Goal: Task Accomplishment & Management: Use online tool/utility

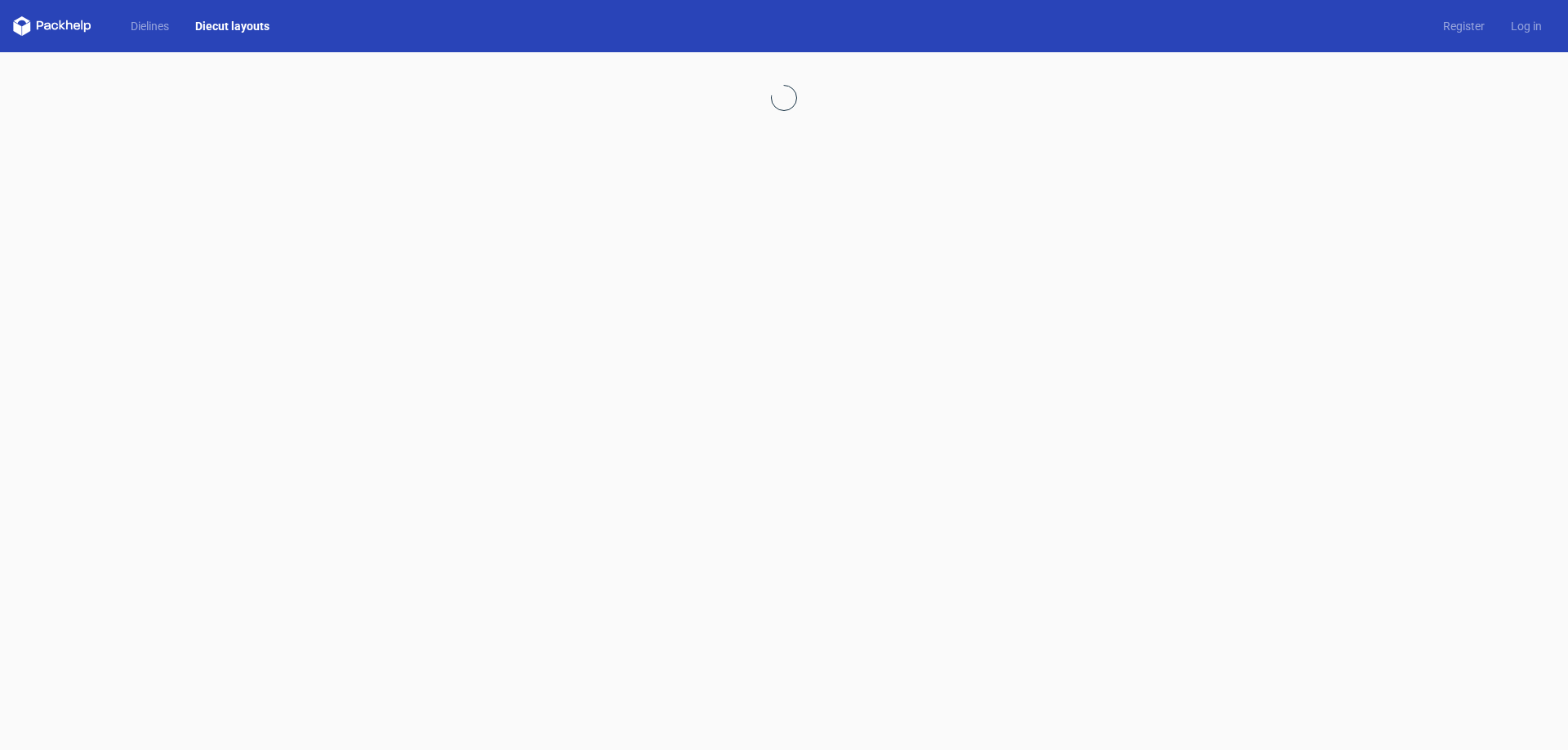
click at [48, 20] on icon at bounding box center [52, 26] width 79 height 19
click at [51, 25] on icon at bounding box center [52, 26] width 79 height 19
drag, startPoint x: 57, startPoint y: 25, endPoint x: 93, endPoint y: 22, distance: 36.1
click at [58, 23] on icon at bounding box center [52, 26] width 79 height 19
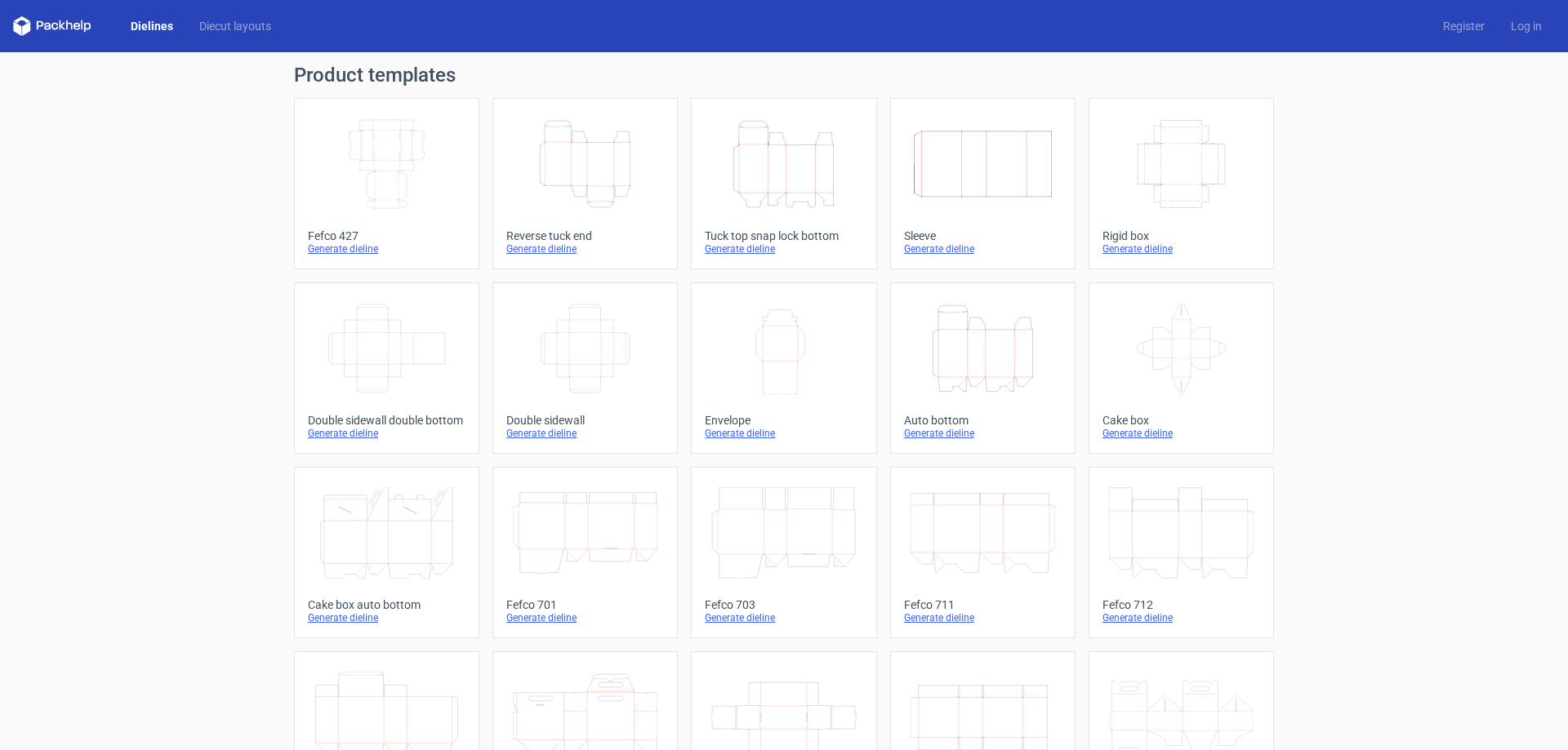
click at [392, 188] on icon "Width Depth Height" at bounding box center [386, 164] width 145 height 91
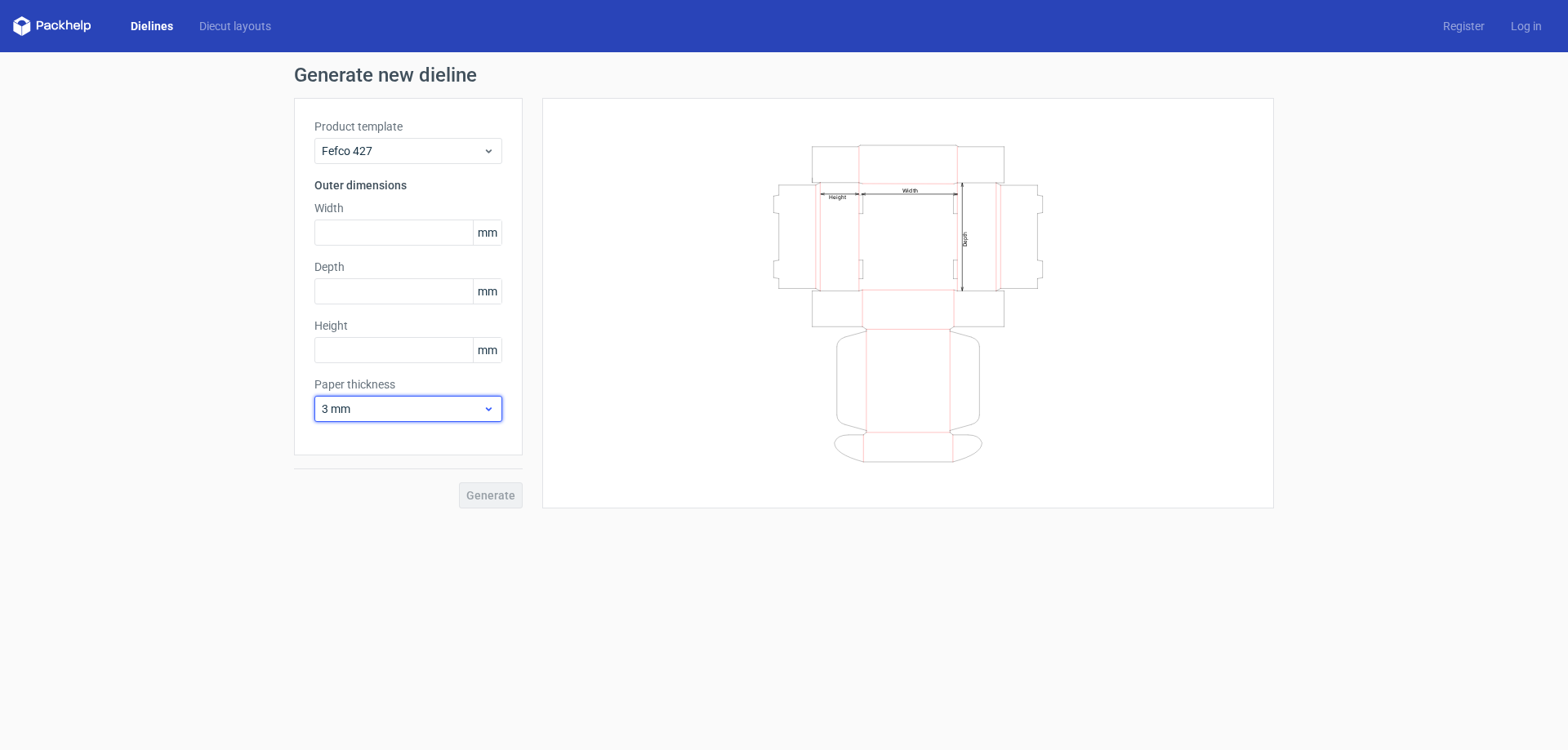
click at [436, 412] on span "3 mm" at bounding box center [401, 408] width 160 height 17
click at [436, 411] on span "3 mm" at bounding box center [401, 408] width 160 height 17
click at [431, 416] on span "3 mm" at bounding box center [401, 408] width 160 height 17
click at [420, 543] on div "3 mm" at bounding box center [408, 549] width 175 height 26
click at [467, 421] on div "Product template Fefco 427 Outer dimensions Width mm Depth mm Height mm Paper t…" at bounding box center [407, 277] width 228 height 358
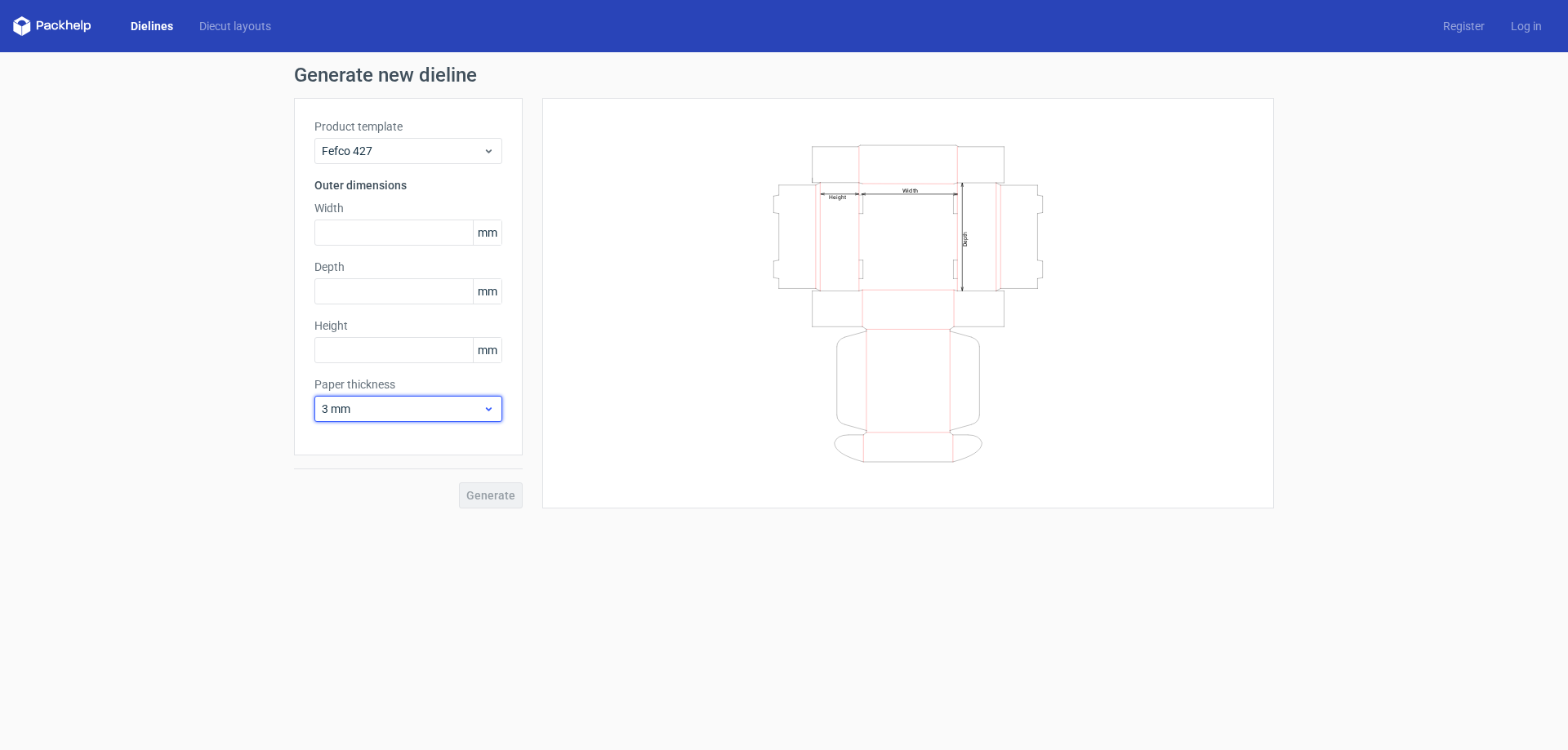
click at [468, 412] on span "3 mm" at bounding box center [401, 408] width 160 height 17
click at [461, 520] on div "1.5 mm" at bounding box center [408, 523] width 175 height 26
click at [431, 226] on input "text" at bounding box center [407, 232] width 188 height 26
type input "180"
type input "220"
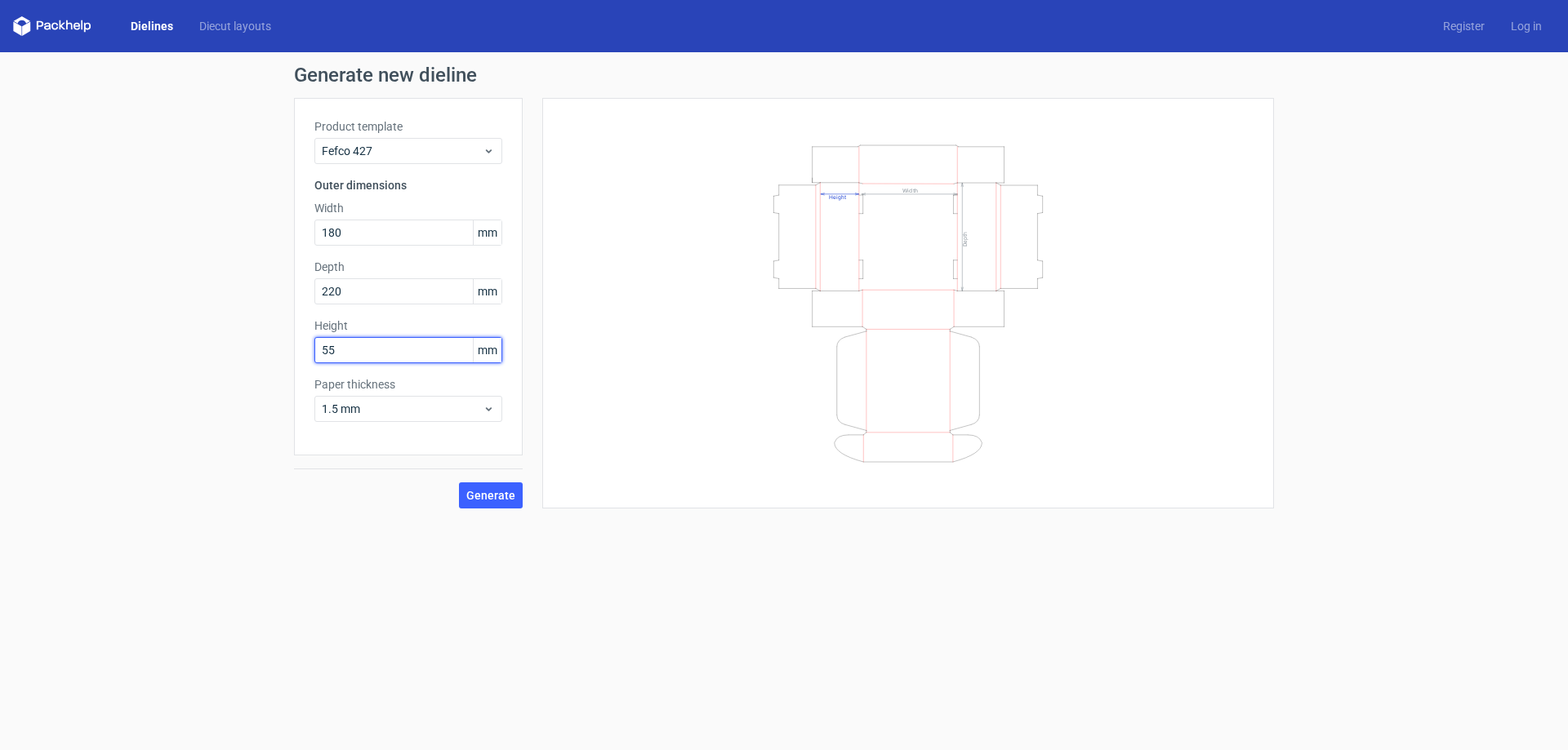
type input "55"
click at [499, 500] on span "Generate" at bounding box center [491, 495] width 49 height 12
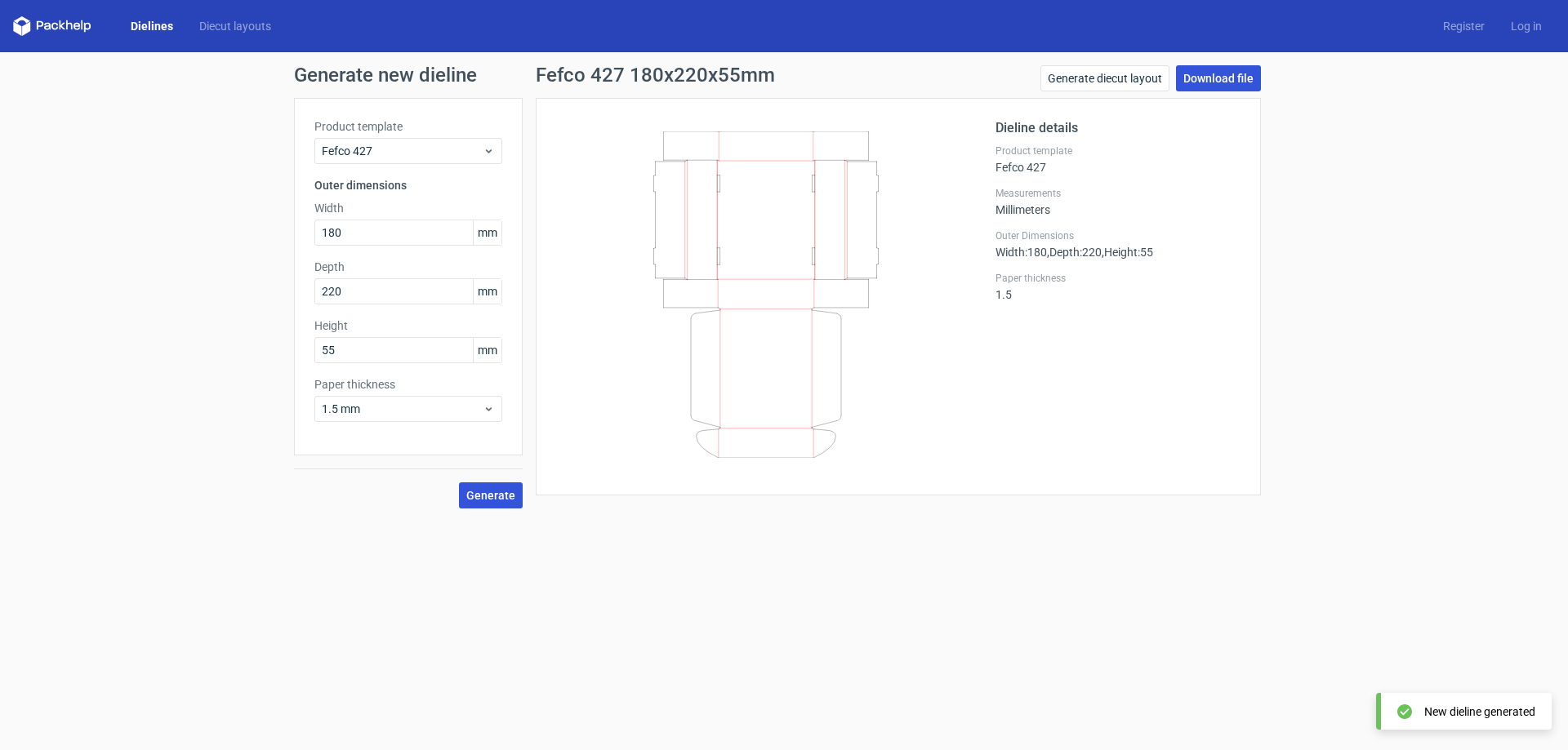
click at [1232, 78] on link "Download file" at bounding box center [1217, 78] width 85 height 26
click at [436, 418] on div "1.5 mm" at bounding box center [407, 408] width 188 height 26
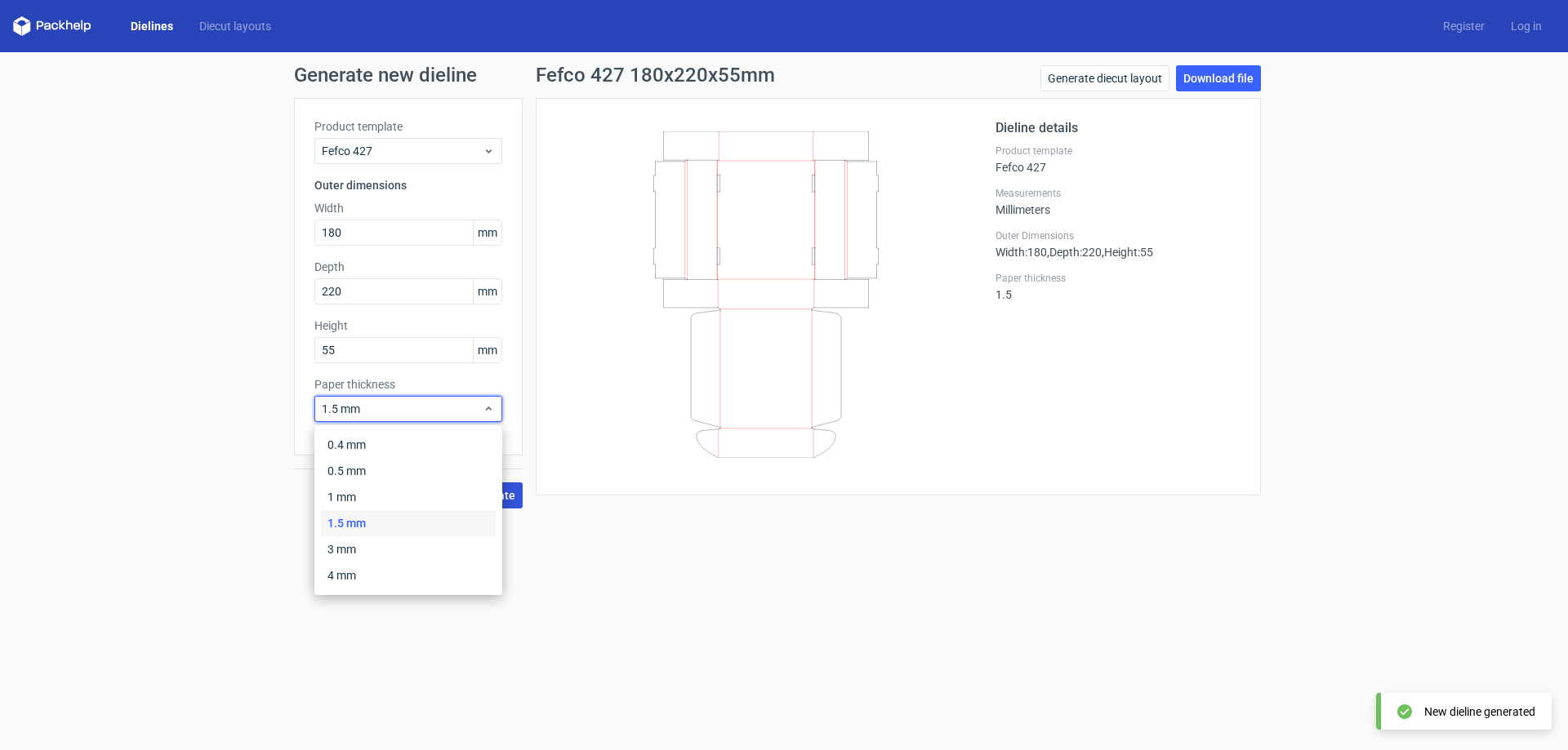
click at [407, 625] on form "Generate new dieline Product template Fefco 427 Outer dimensions Width 180 mm D…" at bounding box center [784, 401] width 1568 height 698
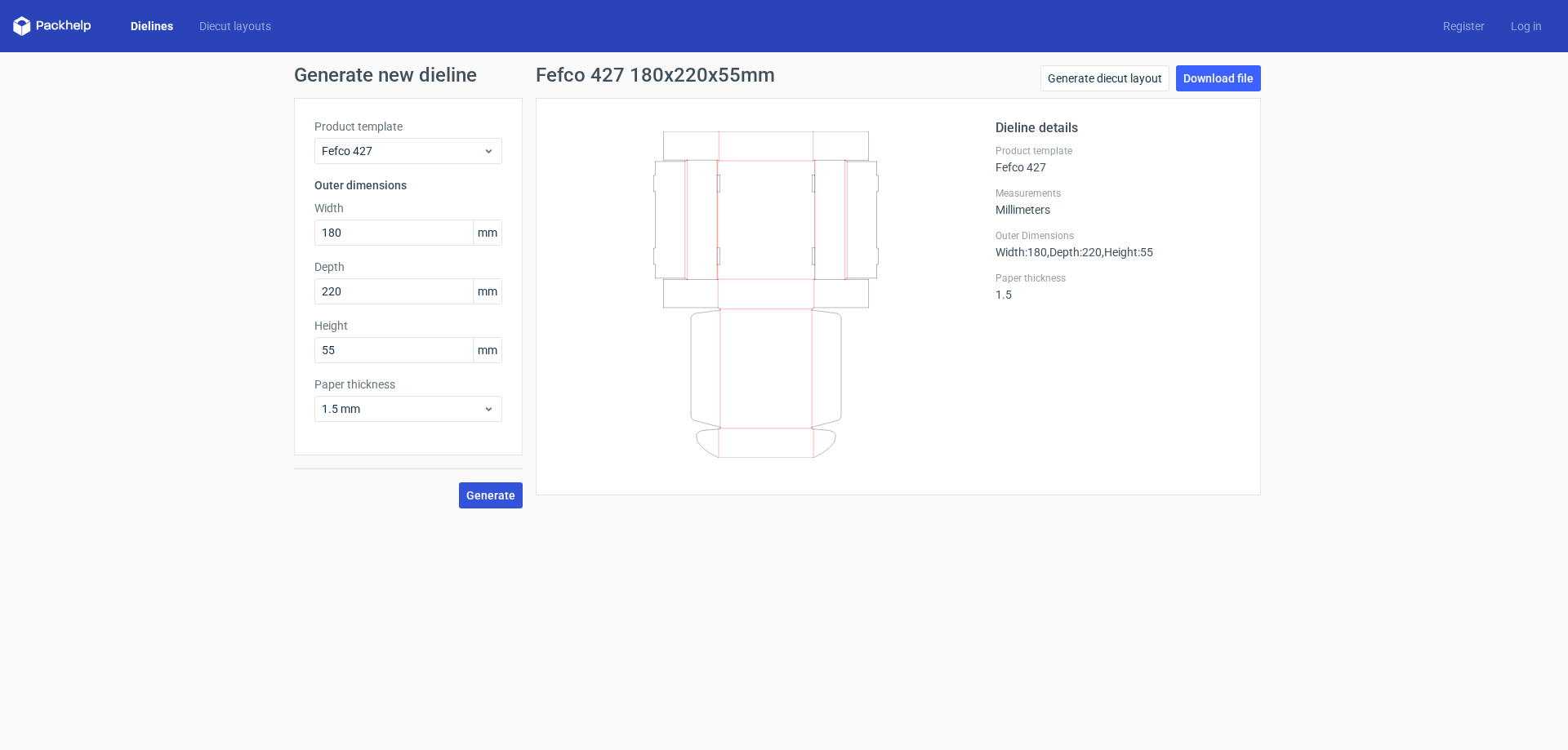
drag, startPoint x: 823, startPoint y: 561, endPoint x: 819, endPoint y: 544, distance: 17.5
click at [823, 560] on form "Generate new dieline Product template Fefco 427 Outer dimensions Width 180 mm D…" at bounding box center [784, 401] width 1568 height 698
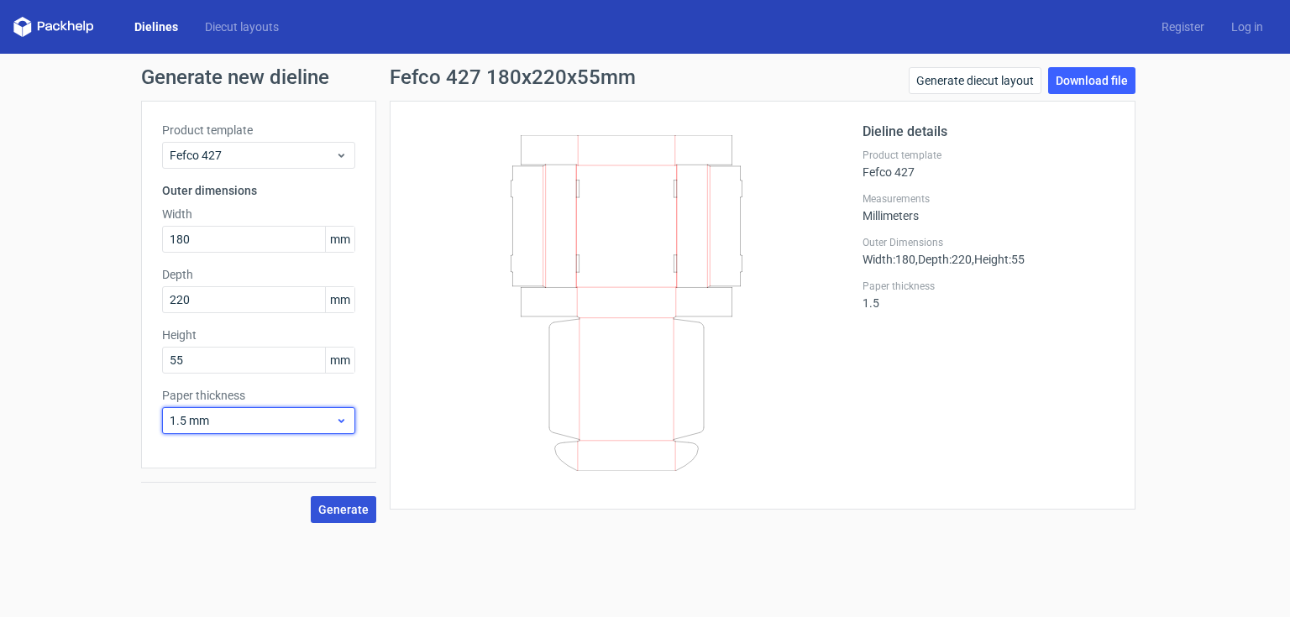
click at [306, 417] on span "1.5 mm" at bounding box center [252, 420] width 165 height 17
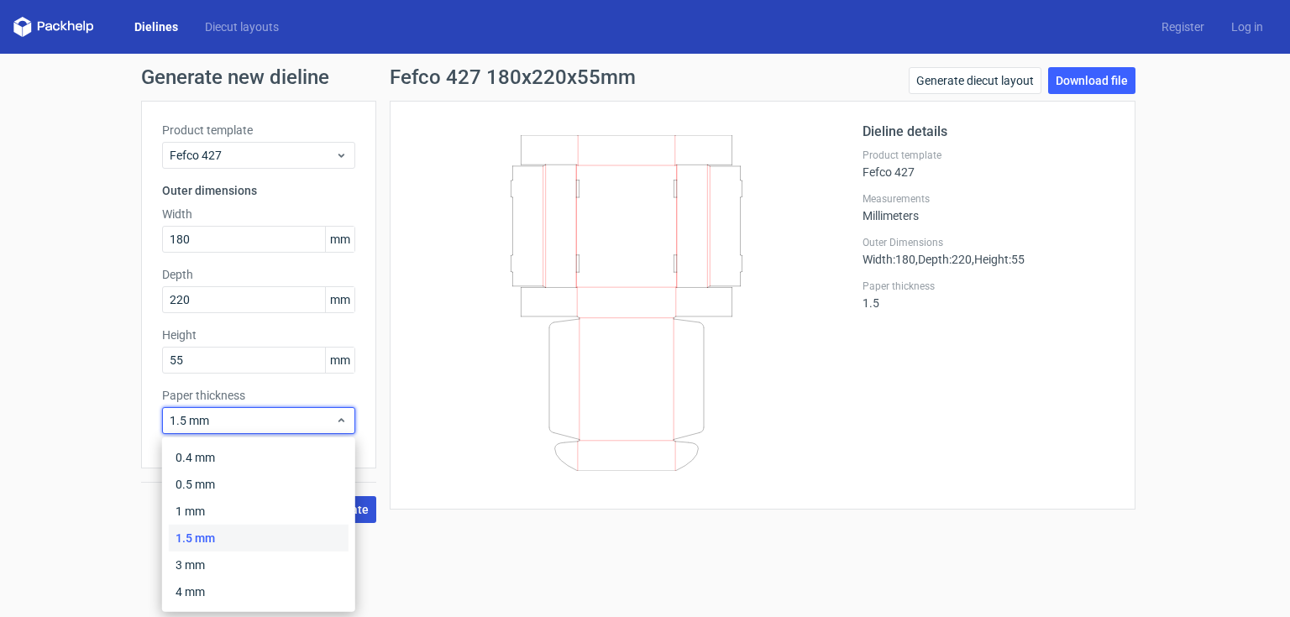
click at [420, 563] on form "Generate new dieline Product template Fefco 427 Outer dimensions Width 180 mm D…" at bounding box center [645, 336] width 1290 height 564
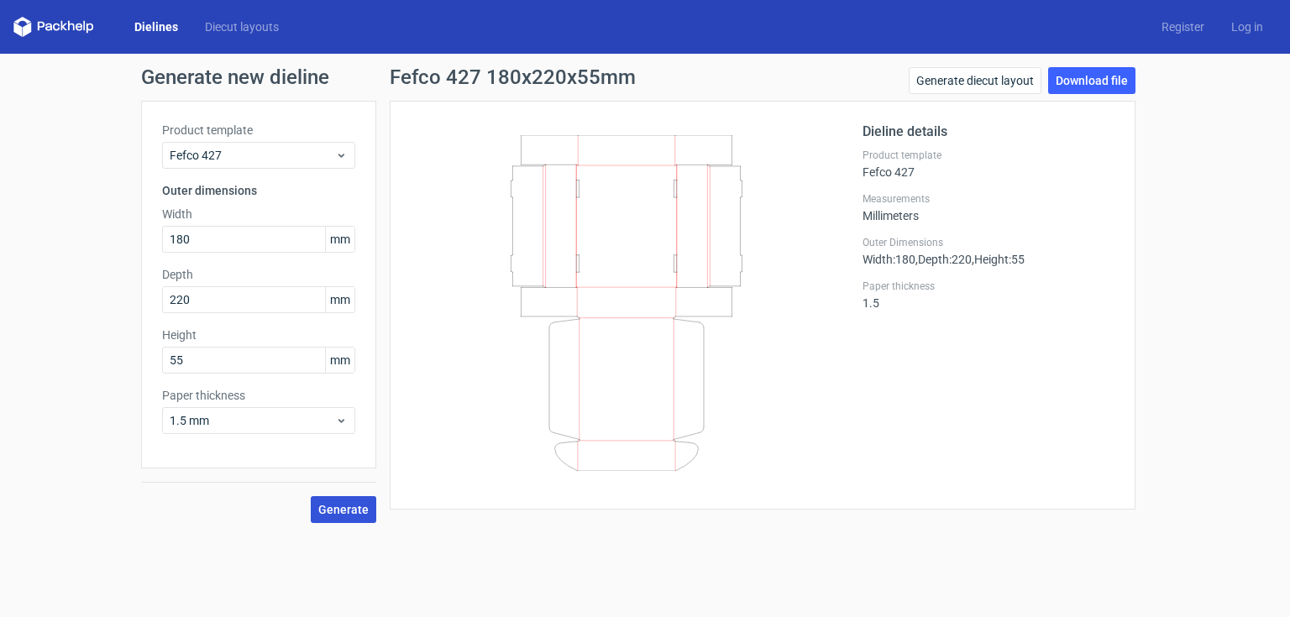
click at [1151, 394] on div "Generate new dieline Product template Fefco 427 Outer dimensions Width 180 mm D…" at bounding box center [645, 295] width 1290 height 483
drag, startPoint x: 272, startPoint y: 234, endPoint x: 68, endPoint y: 238, distance: 204.1
click at [69, 239] on div "Generate new dieline Product template Fefco 427 Outer dimensions Width 180 mm D…" at bounding box center [645, 295] width 1290 height 483
type input "178"
drag, startPoint x: 246, startPoint y: 302, endPoint x: 118, endPoint y: 302, distance: 128.5
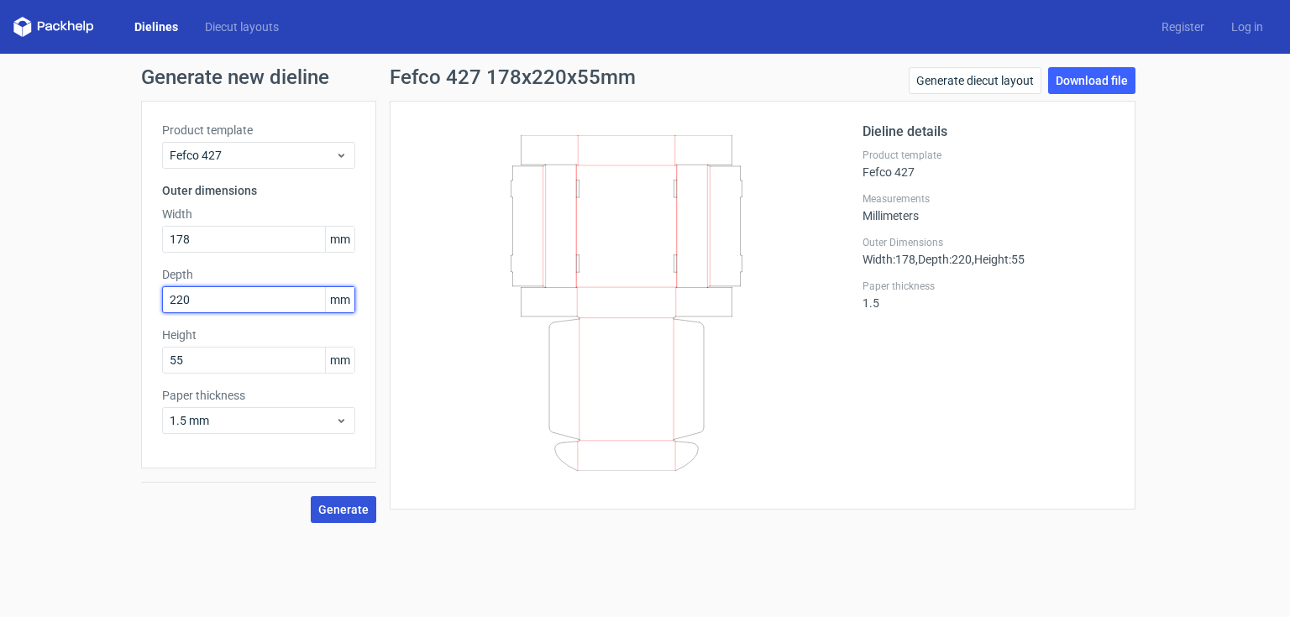
click at [118, 302] on div "Generate new dieline Product template Fefco 427 Outer dimensions Width 178 mm D…" at bounding box center [645, 295] width 1290 height 483
type input "218"
click at [223, 360] on input "55" at bounding box center [258, 360] width 193 height 27
type input "53"
click at [274, 300] on input "218" at bounding box center [258, 299] width 193 height 27
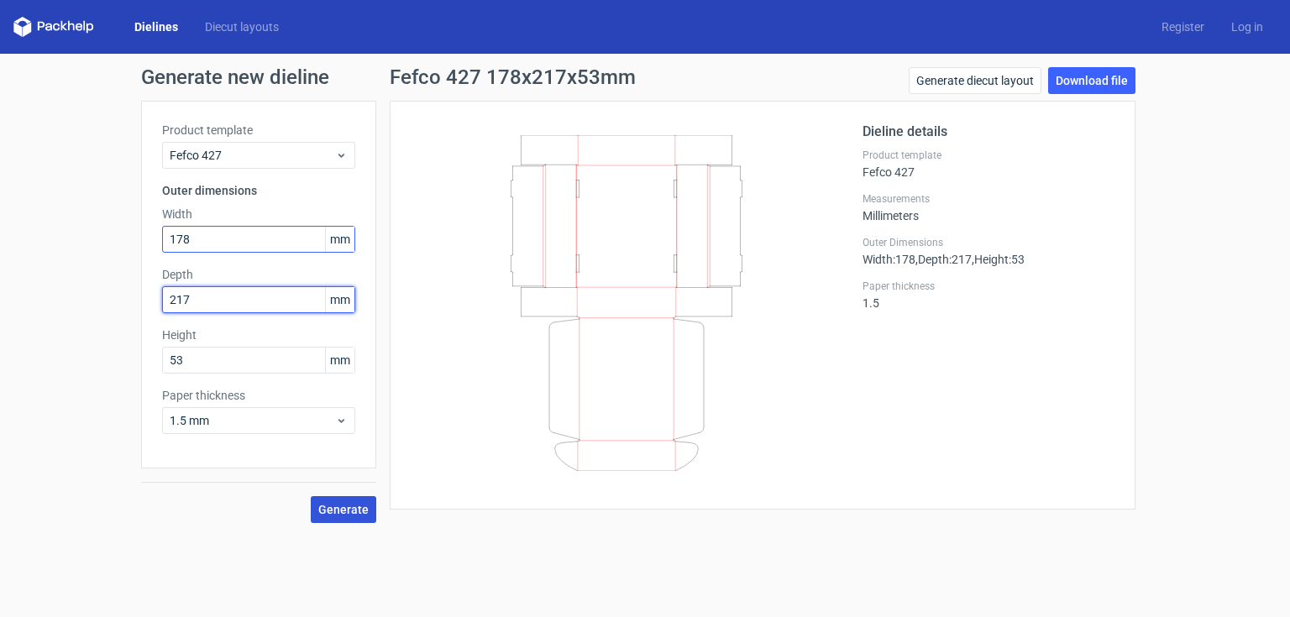
type input "217"
click at [265, 232] on input "178" at bounding box center [258, 239] width 193 height 27
type input "177"
click at [349, 501] on button "Generate" at bounding box center [344, 509] width 66 height 27
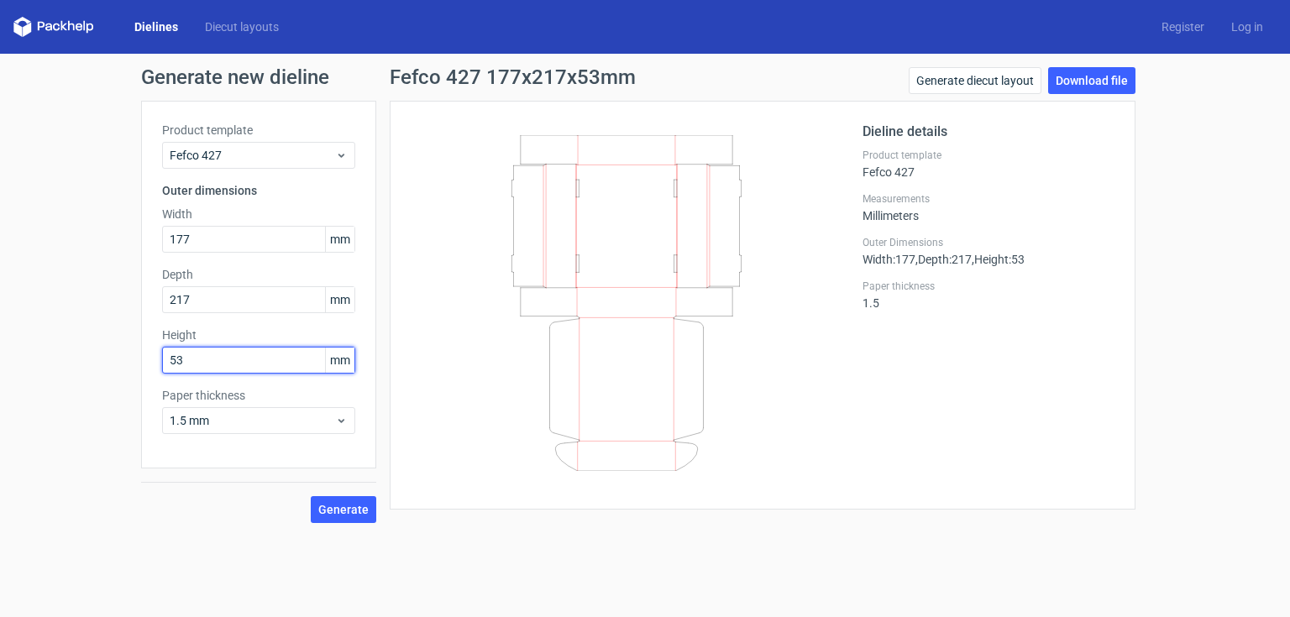
click at [232, 352] on input "53" at bounding box center [258, 360] width 193 height 27
type input "54"
click at [316, 500] on button "Generate" at bounding box center [344, 509] width 66 height 27
click at [328, 504] on span "Generate" at bounding box center [343, 510] width 50 height 12
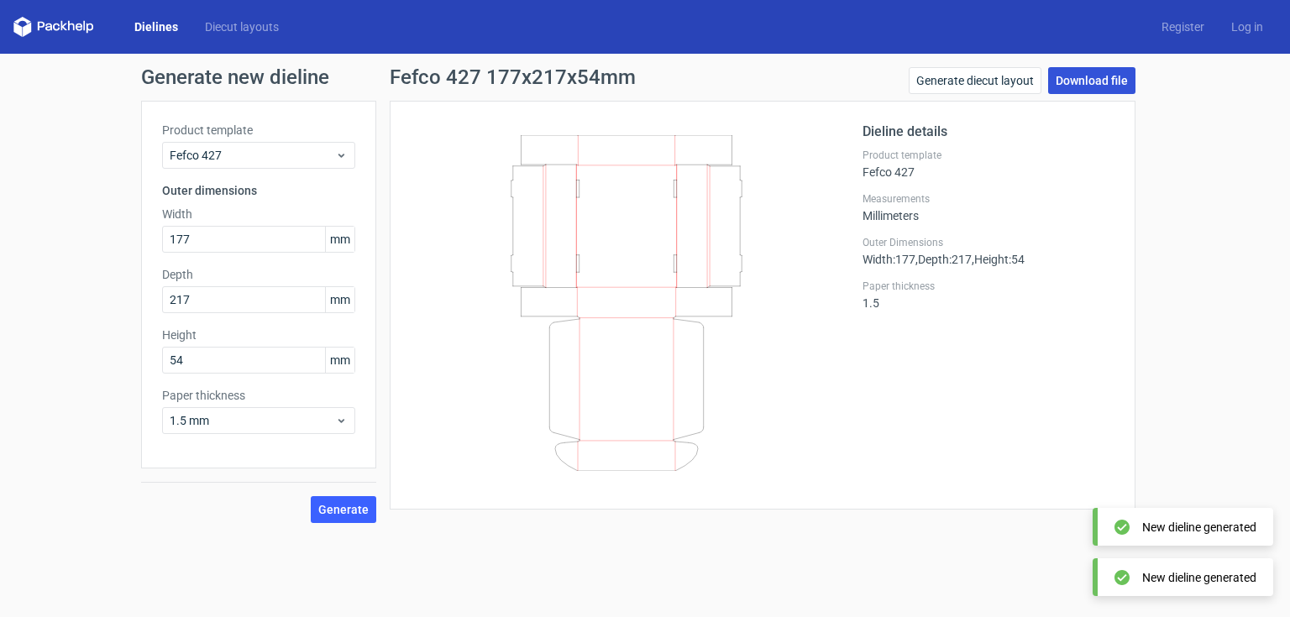
click at [1117, 81] on link "Download file" at bounding box center [1091, 80] width 87 height 27
